Goal: Task Accomplishment & Management: Manage account settings

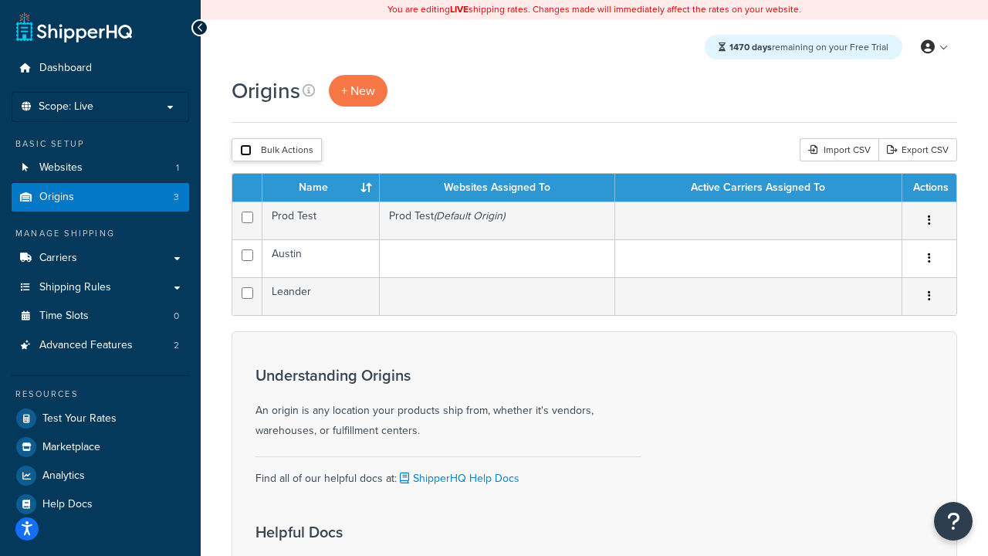
click at [245, 150] on input "checkbox" at bounding box center [246, 150] width 12 height 12
checkbox input "true"
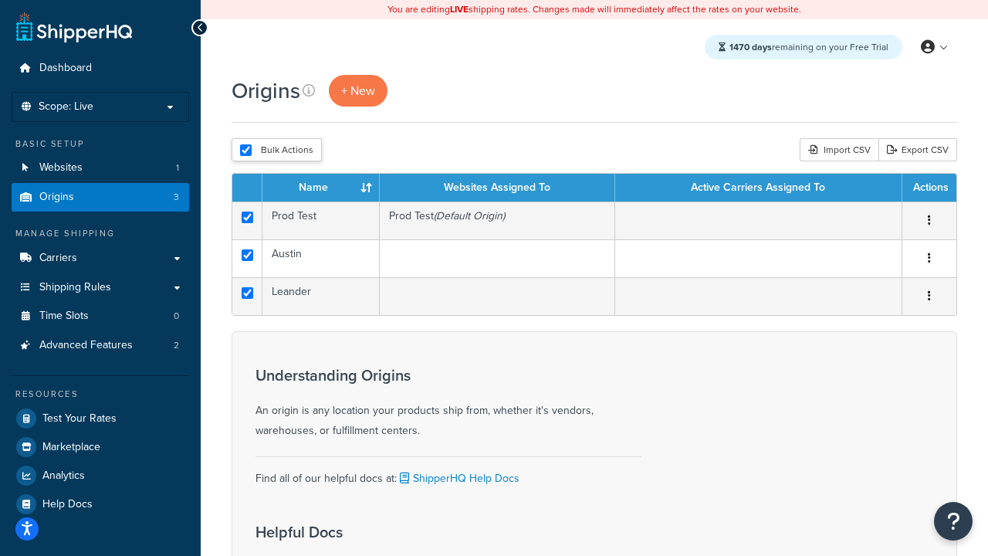
click at [0, 0] on button "Delete" at bounding box center [0, 0] width 0 height 0
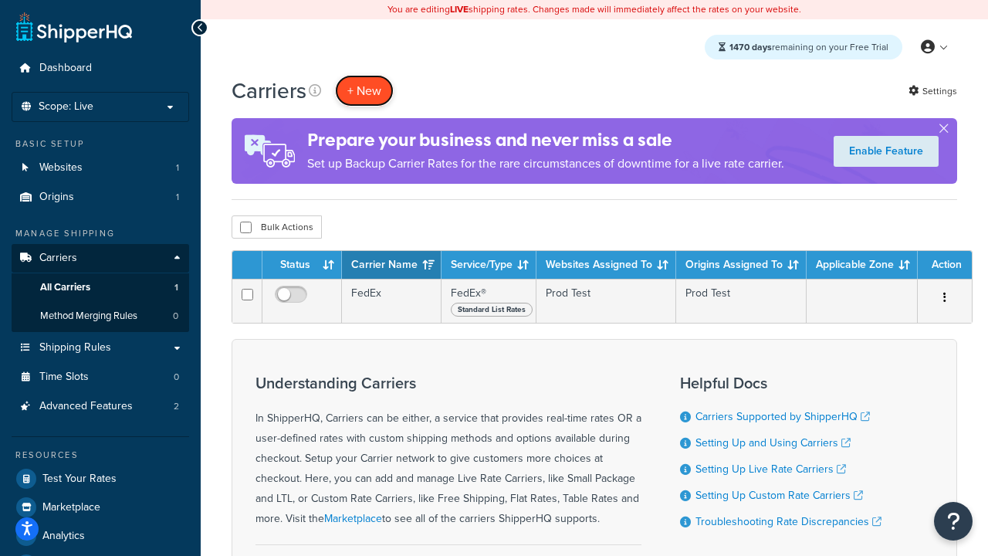
click at [364, 90] on button "+ New" at bounding box center [364, 91] width 59 height 32
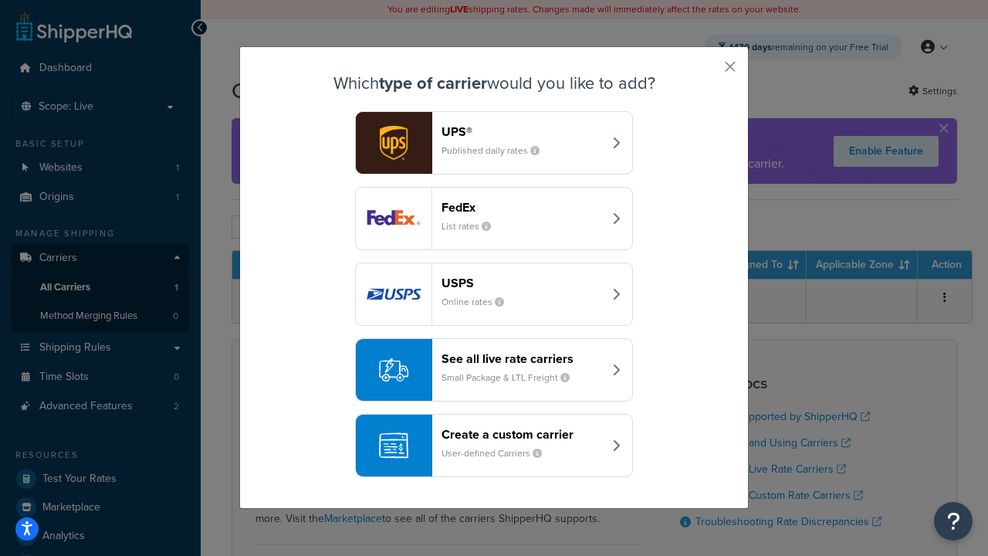
click at [494, 218] on div "FedEx List rates" at bounding box center [521, 218] width 161 height 37
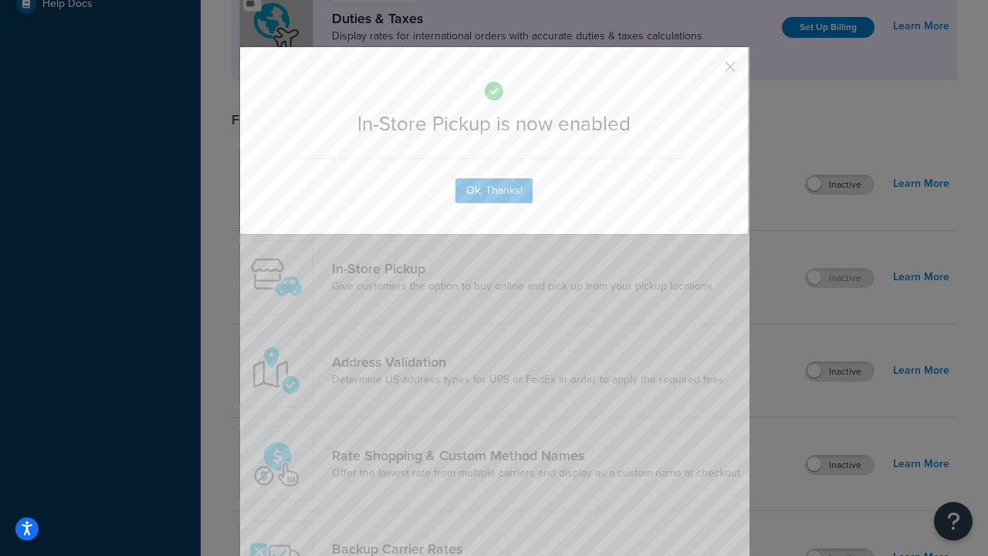
scroll to position [529, 0]
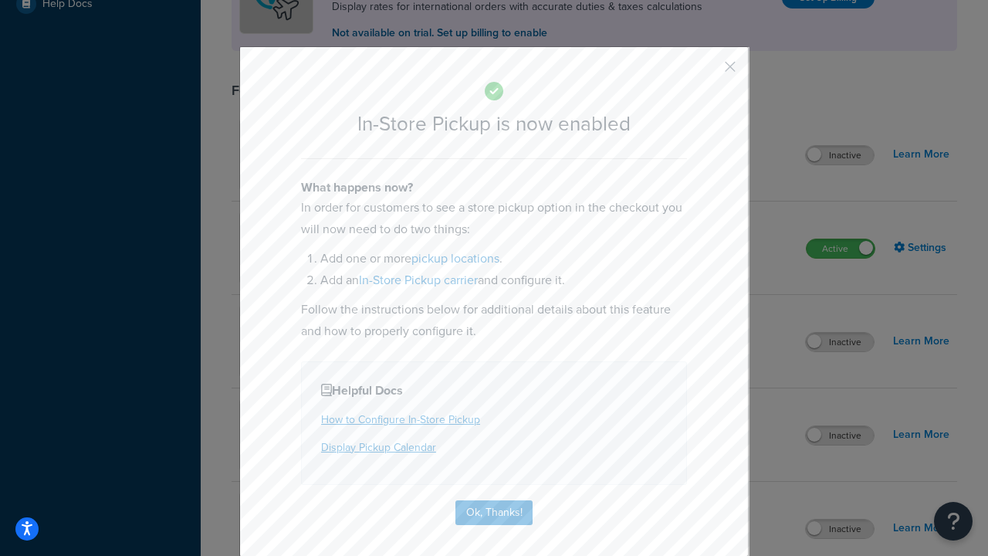
click at [707, 72] on button "button" at bounding box center [707, 72] width 4 height 4
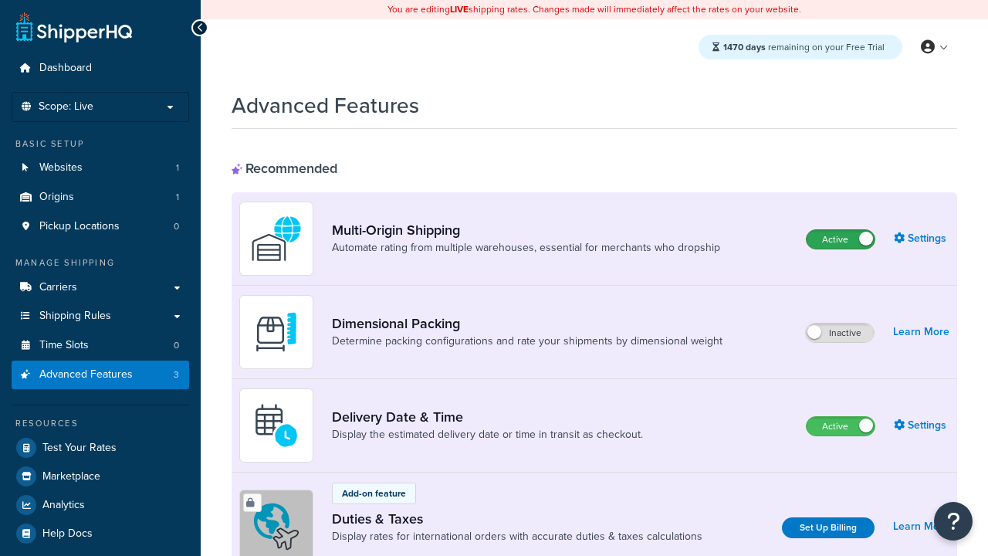
click at [840, 239] on label "Active" at bounding box center [840, 239] width 68 height 19
click at [840, 426] on label "Active" at bounding box center [840, 426] width 68 height 19
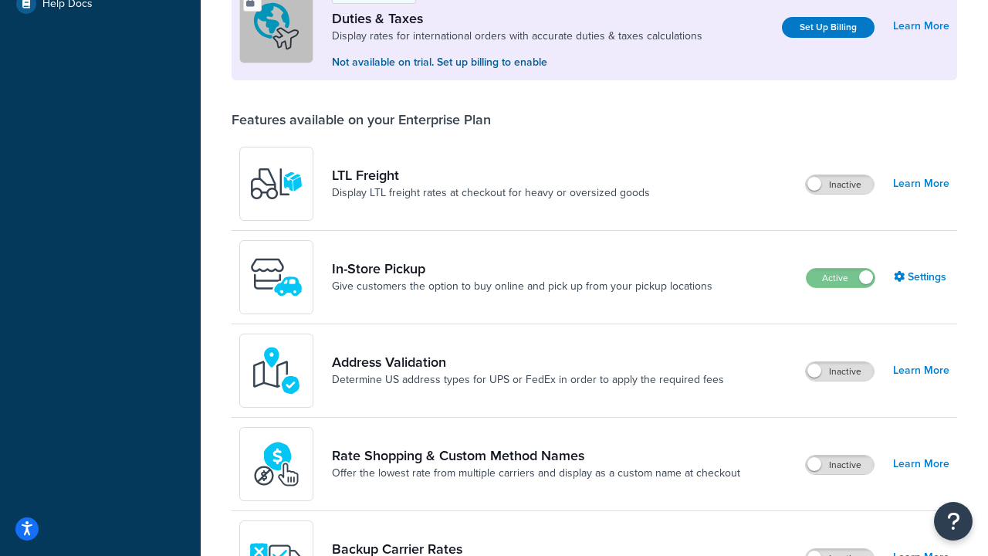
scroll to position [471, 0]
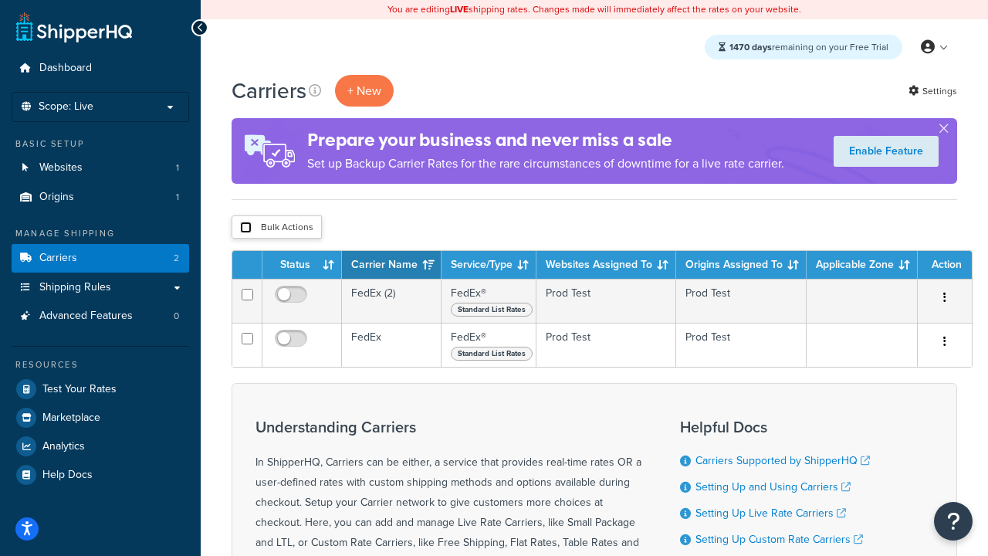
click at [245, 228] on input "checkbox" at bounding box center [246, 227] width 12 height 12
checkbox input "true"
click at [0, 0] on button "Delete" at bounding box center [0, 0] width 0 height 0
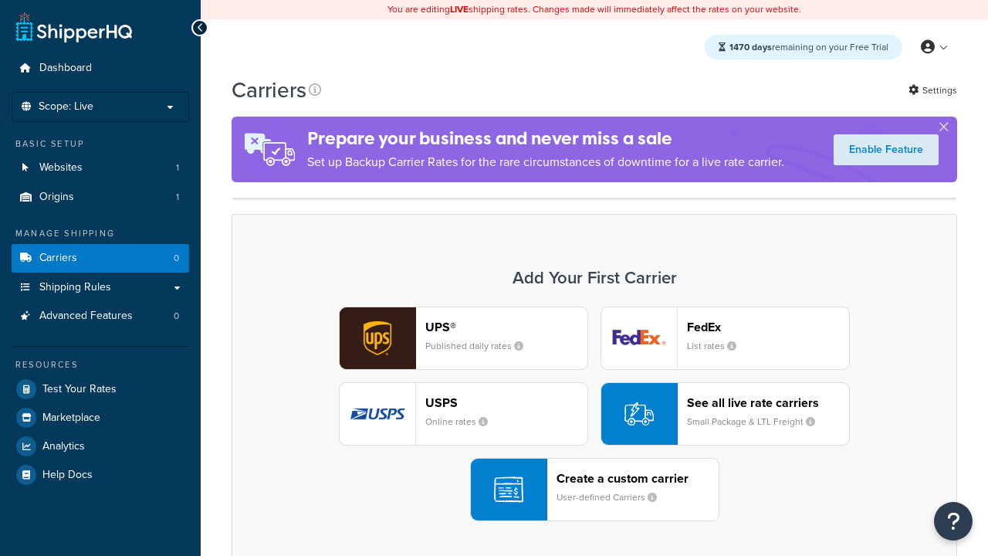
scroll to position [306, 0]
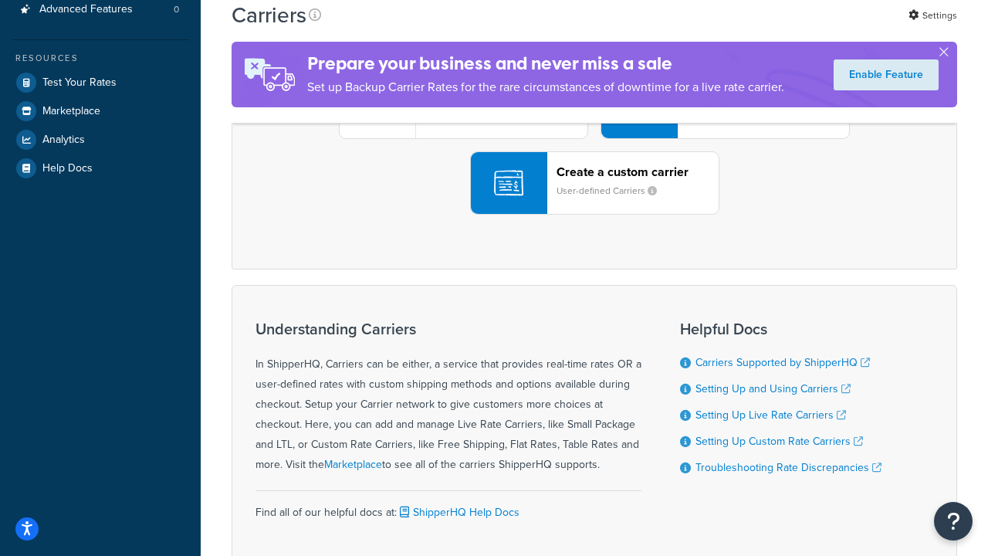
click at [594, 215] on div "UPS® Published daily rates FedEx List rates USPS Online rates See all live rate…" at bounding box center [594, 107] width 693 height 215
click at [768, 28] on header "FedEx" at bounding box center [768, 20] width 162 height 15
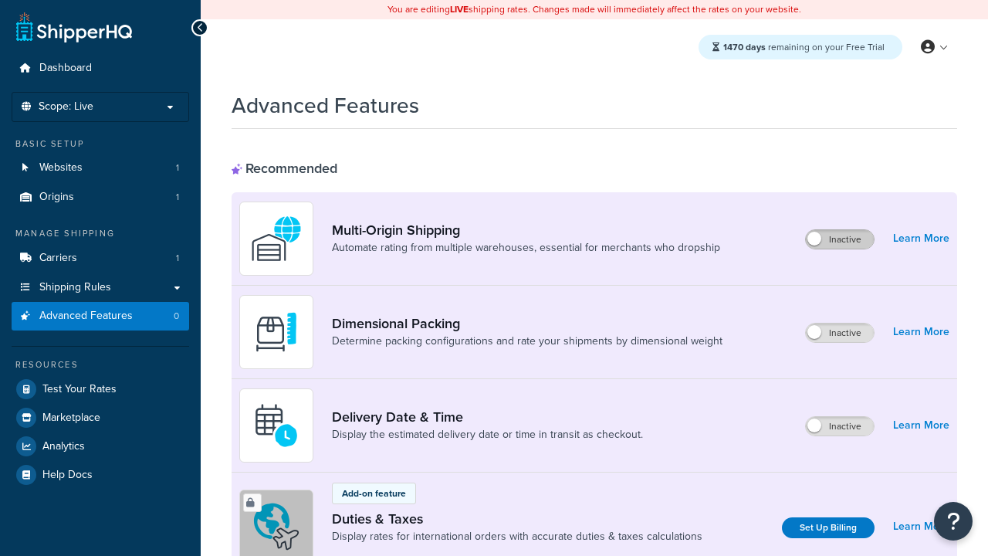
click at [840, 239] on label "Inactive" at bounding box center [840, 239] width 68 height 19
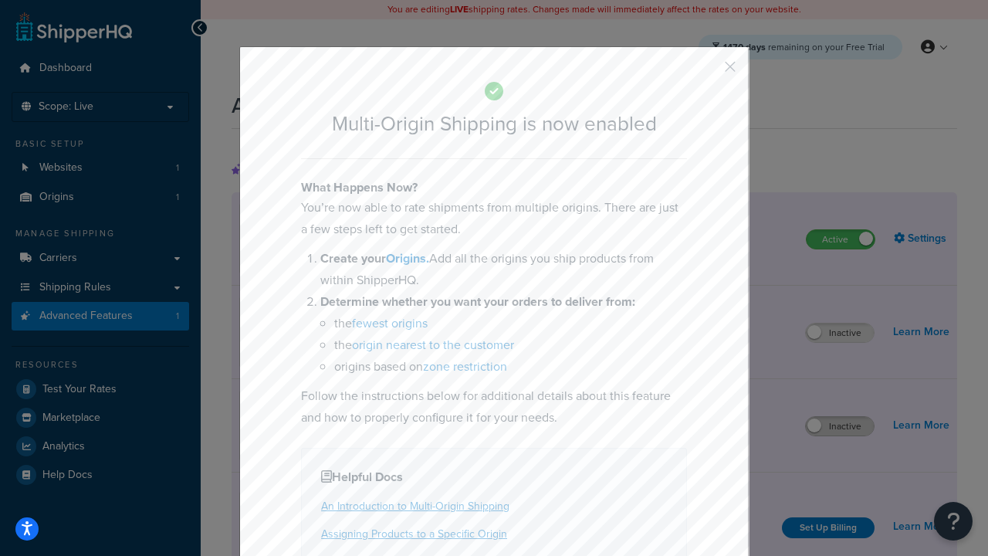
click at [707, 72] on button "button" at bounding box center [707, 72] width 4 height 4
click at [840, 426] on label "Inactive" at bounding box center [840, 426] width 68 height 19
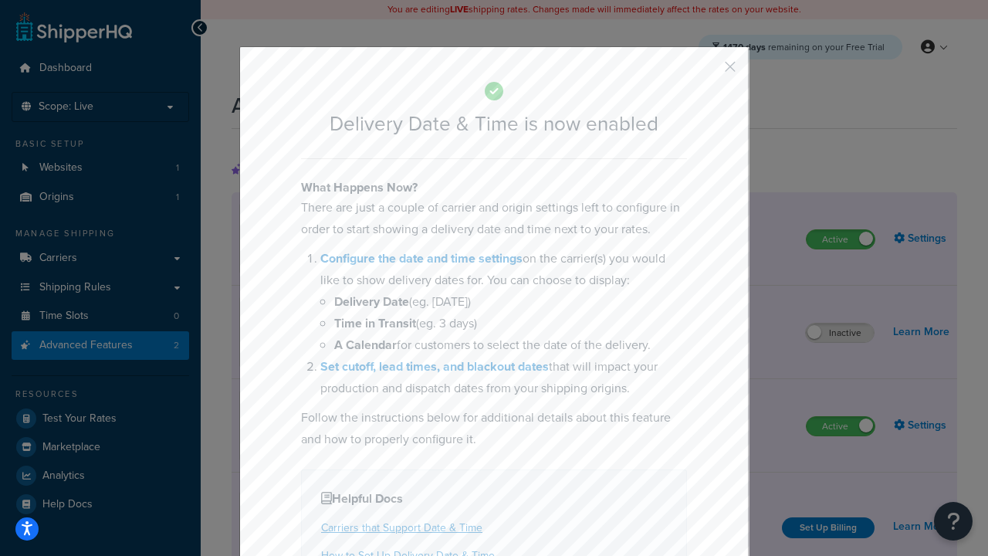
click at [707, 72] on button "button" at bounding box center [707, 72] width 4 height 4
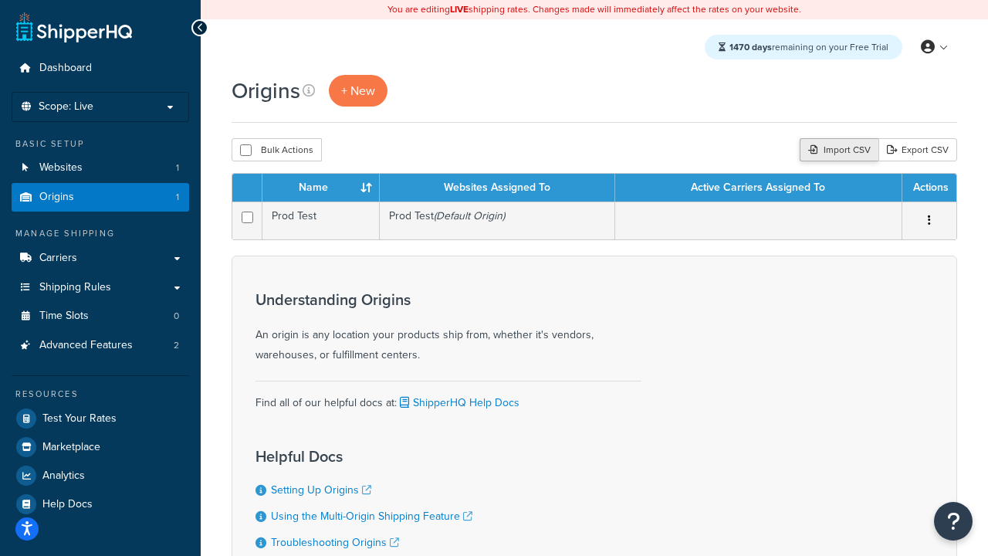
click at [836, 150] on div "Import CSV" at bounding box center [838, 149] width 79 height 23
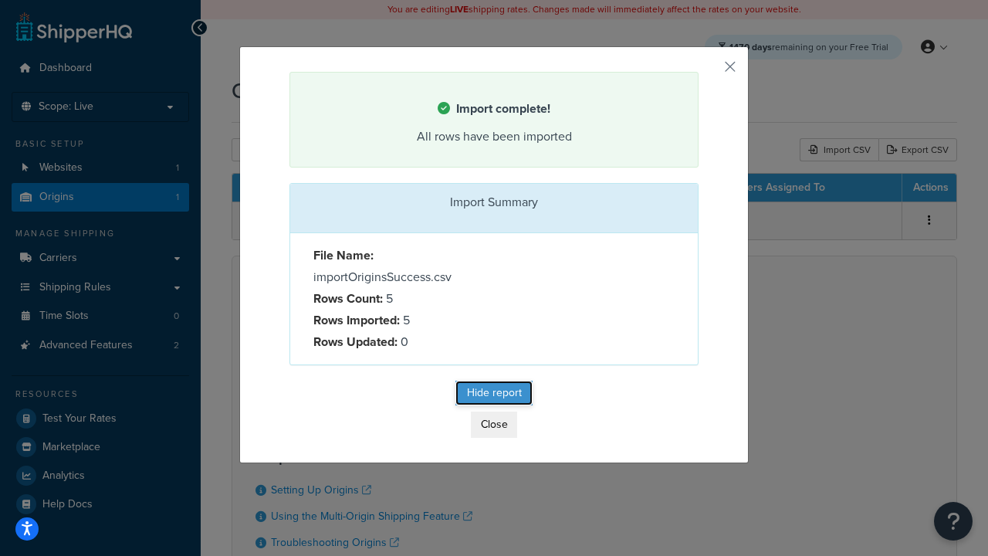
click at [494, 395] on button "Hide report" at bounding box center [493, 392] width 77 height 25
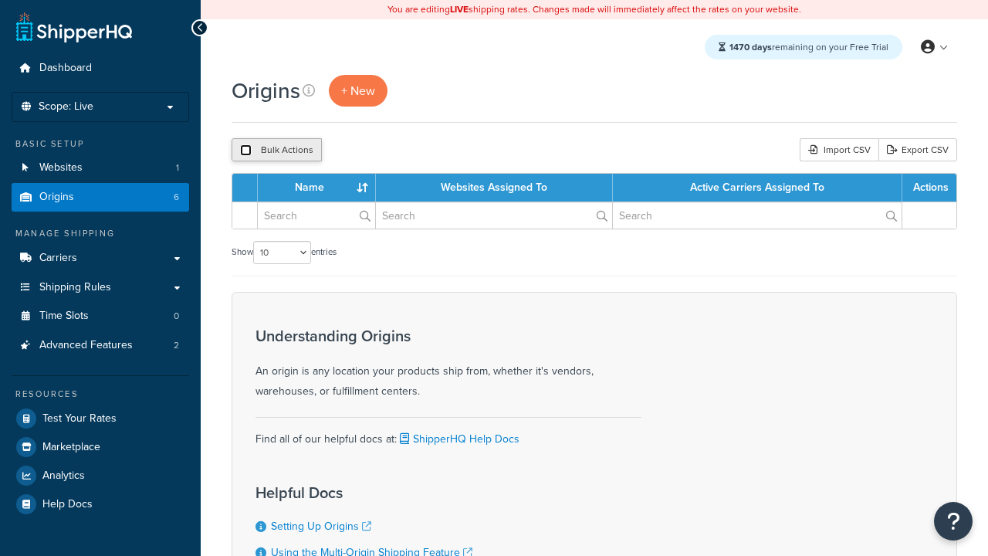
click at [245, 150] on input "checkbox" at bounding box center [246, 150] width 12 height 12
checkbox input "true"
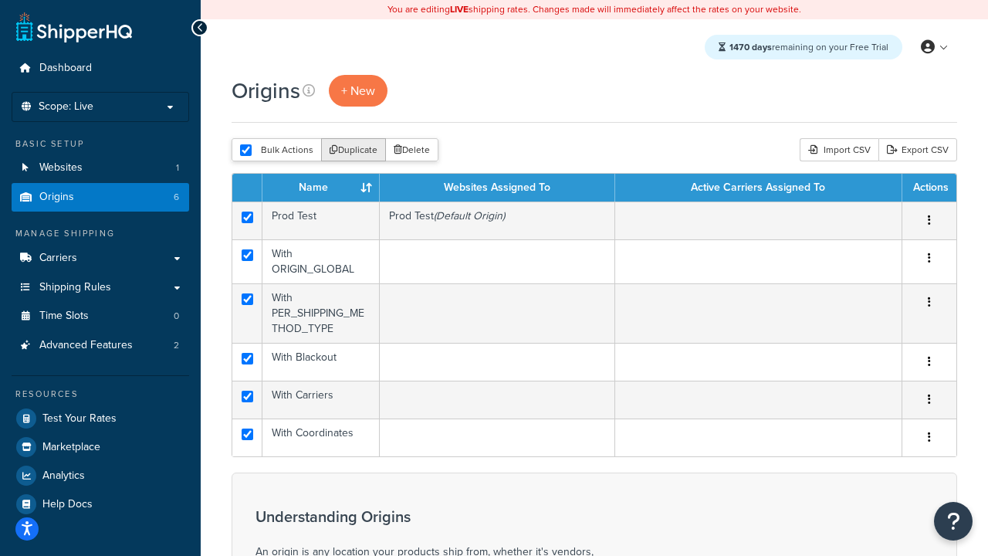
click at [354, 150] on button "Duplicate" at bounding box center [353, 149] width 65 height 23
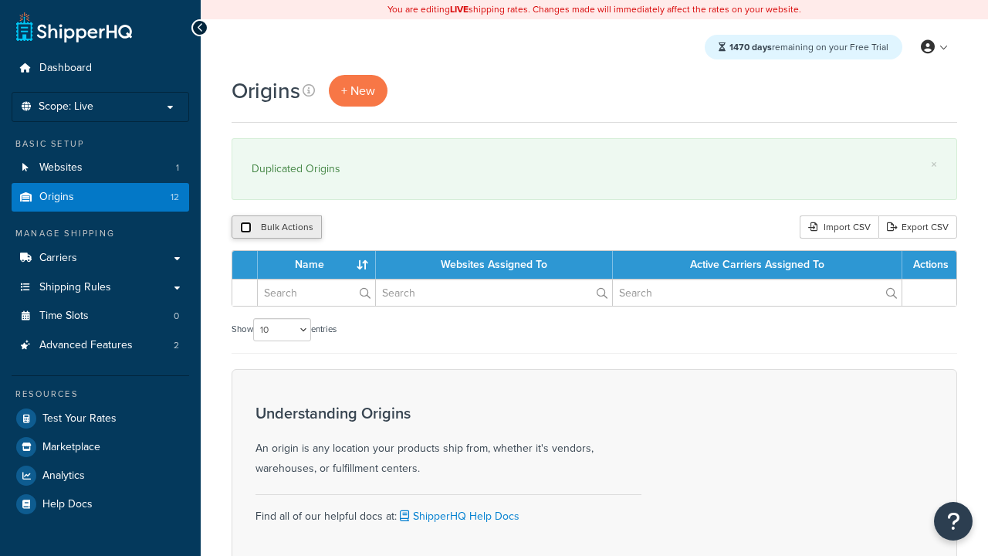
click at [245, 228] on input "checkbox" at bounding box center [246, 227] width 12 height 12
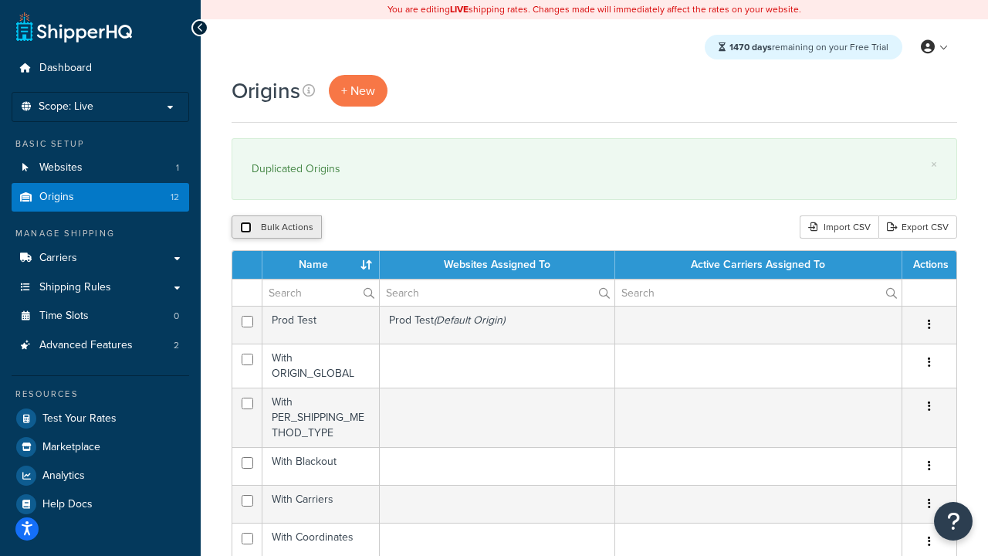
click at [245, 228] on input "checkbox" at bounding box center [246, 227] width 12 height 12
checkbox input "true"
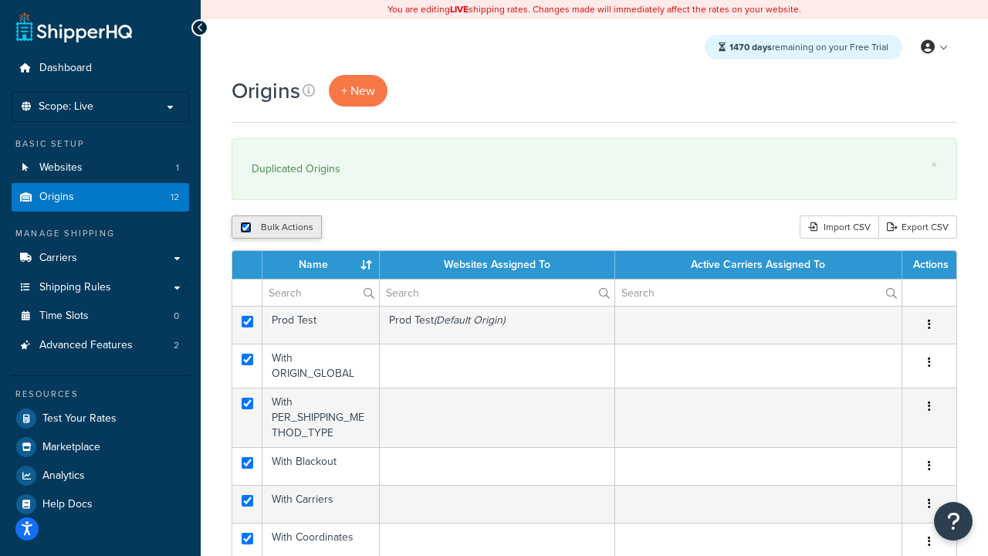
checkbox input "true"
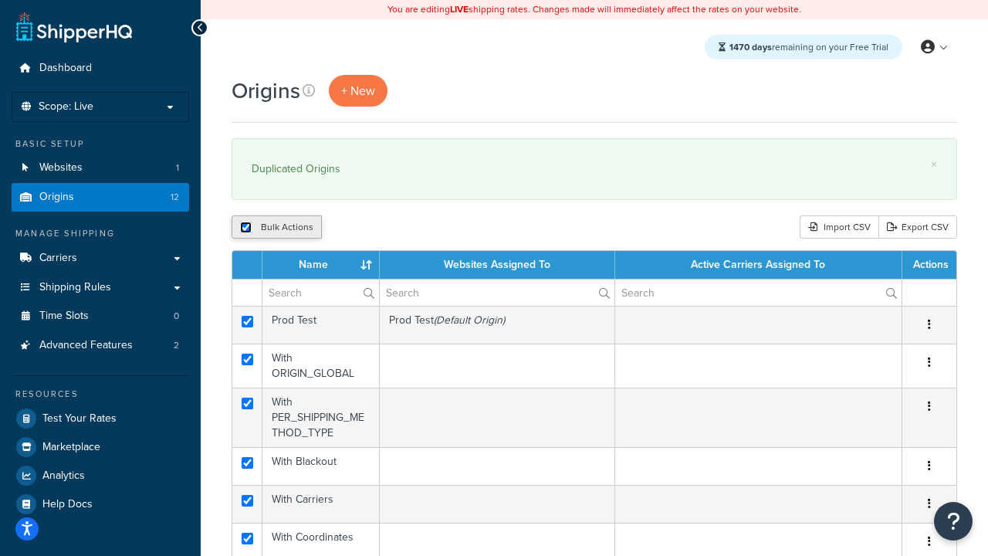
checkbox input "true"
click at [415, 228] on button "Delete" at bounding box center [411, 226] width 53 height 23
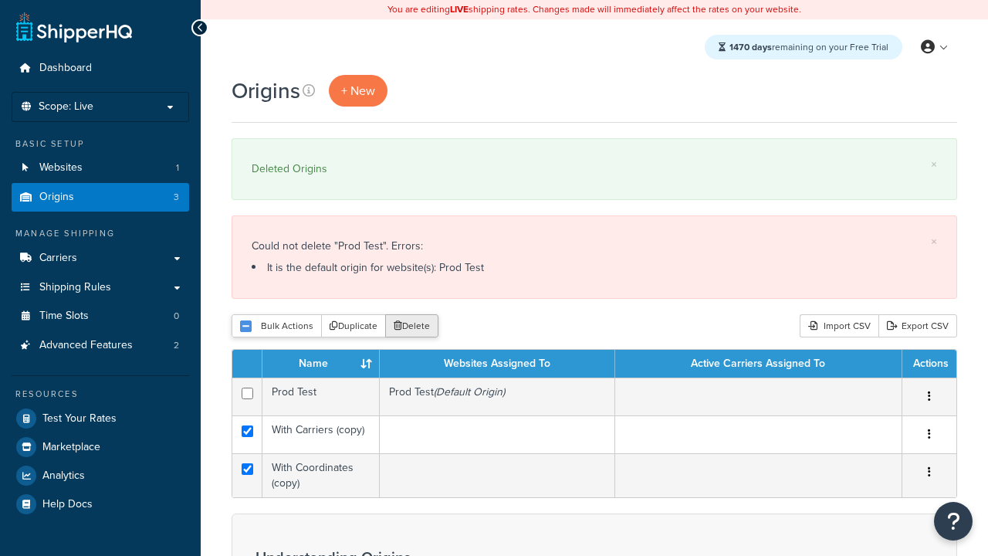
click at [415, 326] on button "Delete" at bounding box center [411, 325] width 53 height 23
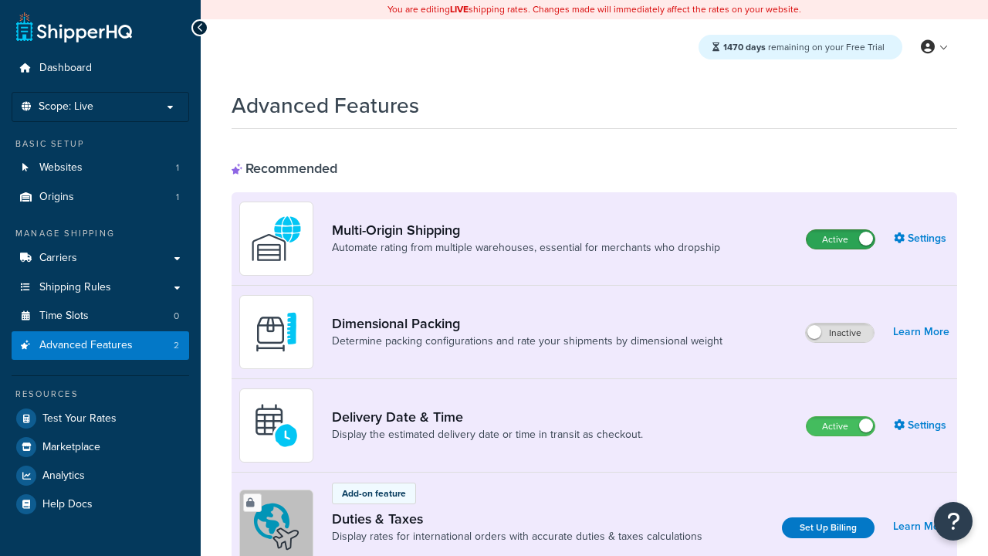
click at [840, 239] on label "Active" at bounding box center [840, 239] width 68 height 19
click at [840, 426] on label "Active" at bounding box center [840, 426] width 68 height 19
